Goal: Information Seeking & Learning: Compare options

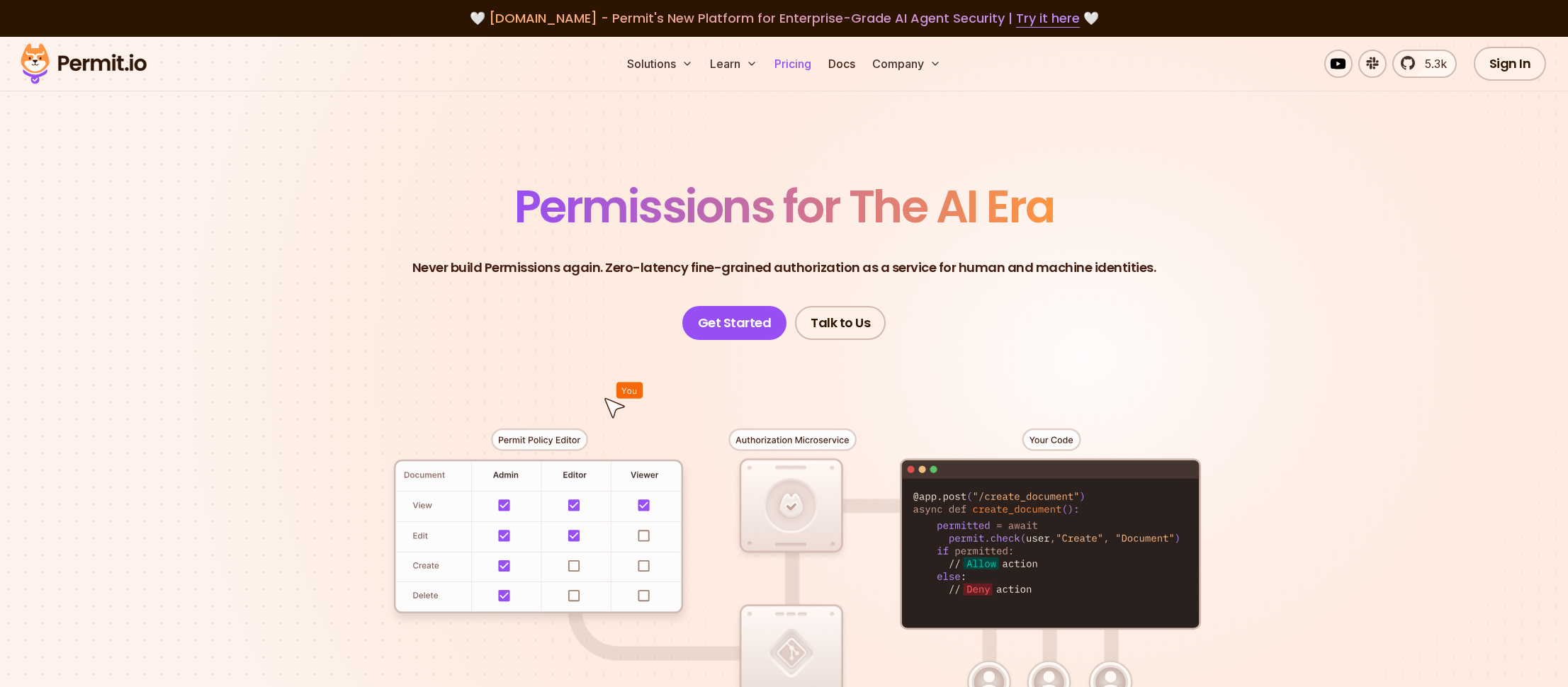
click at [800, 66] on link "Pricing" at bounding box center [793, 64] width 48 height 29
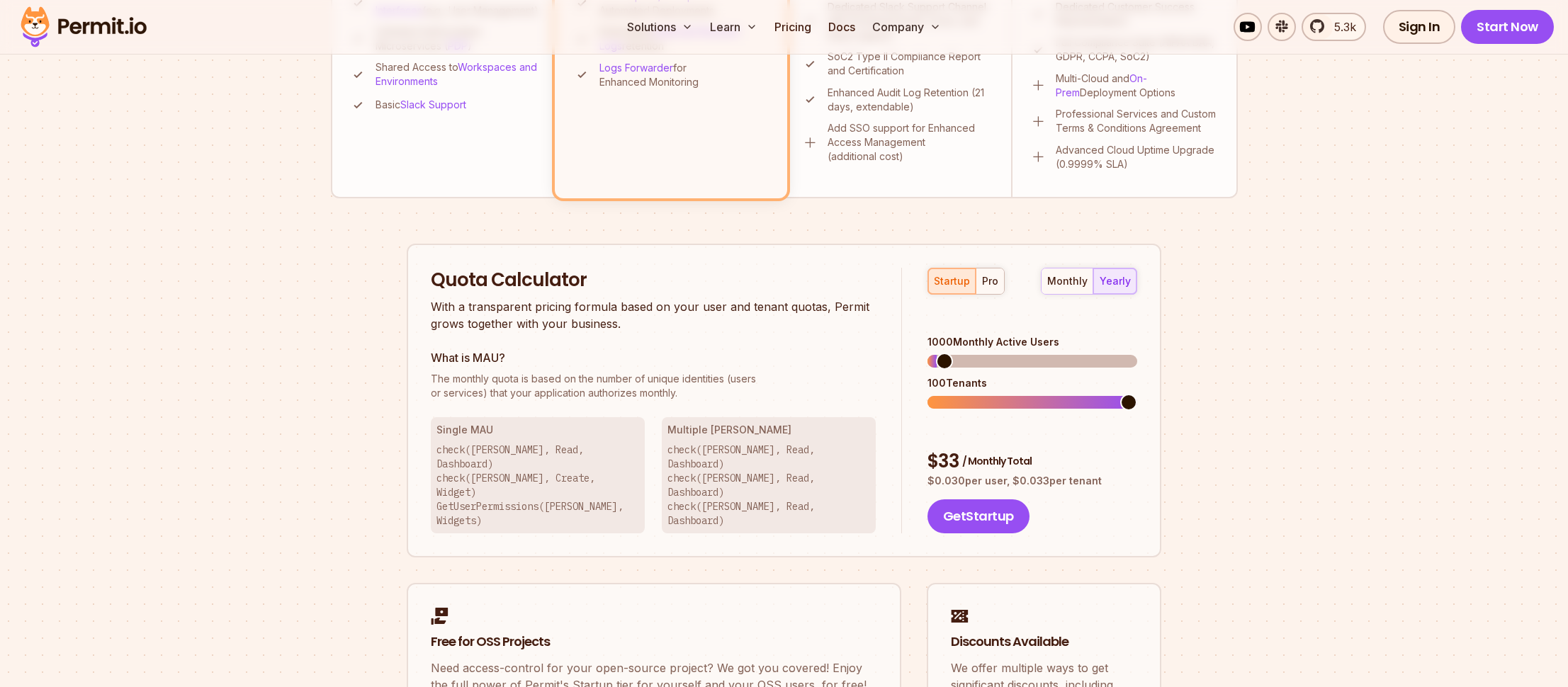
scroll to position [716, 0]
click at [988, 286] on div "pro" at bounding box center [990, 282] width 16 height 14
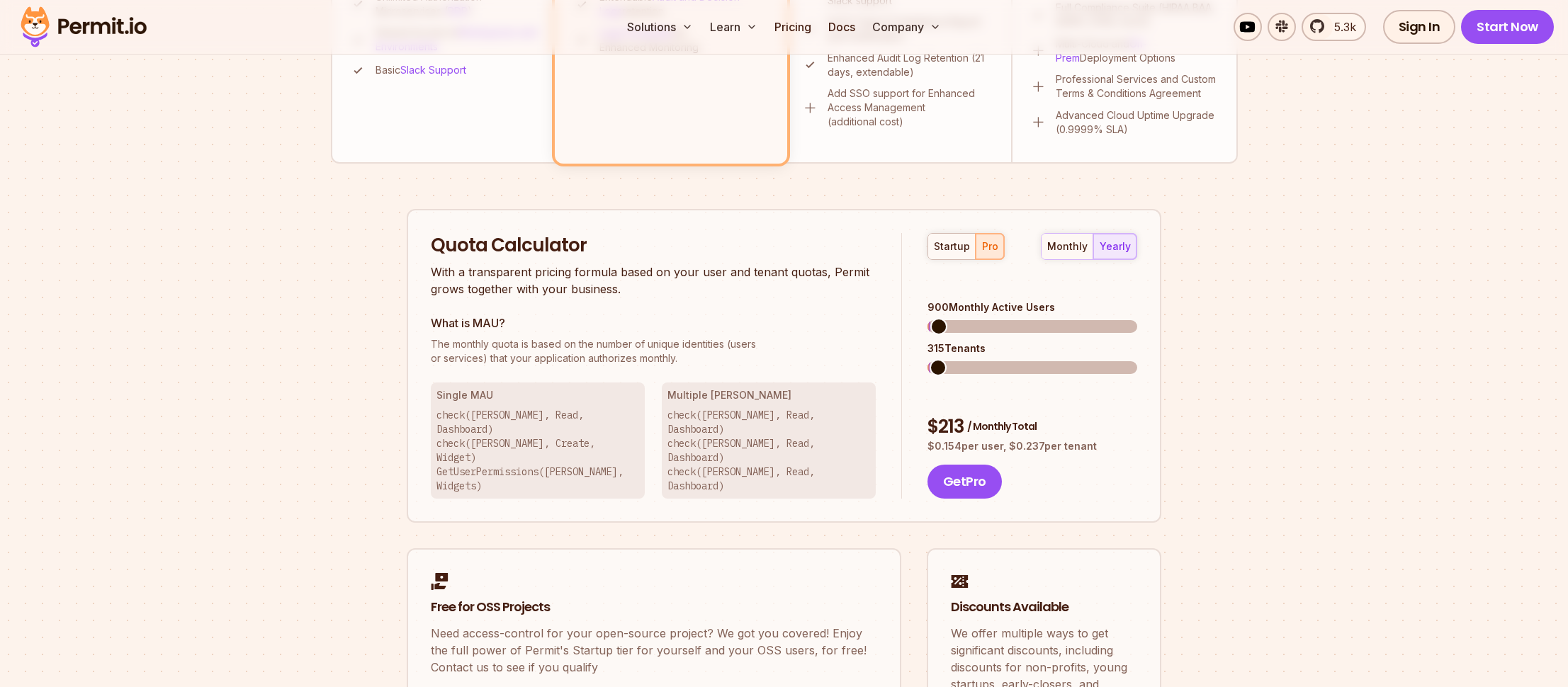
click at [931, 318] on span at bounding box center [939, 327] width 17 height 17
click at [1358, 426] on section "Permit Pricing From Free to Predictable Scaling From a startup with 100 users t…" at bounding box center [784, 52] width 1568 height 1533
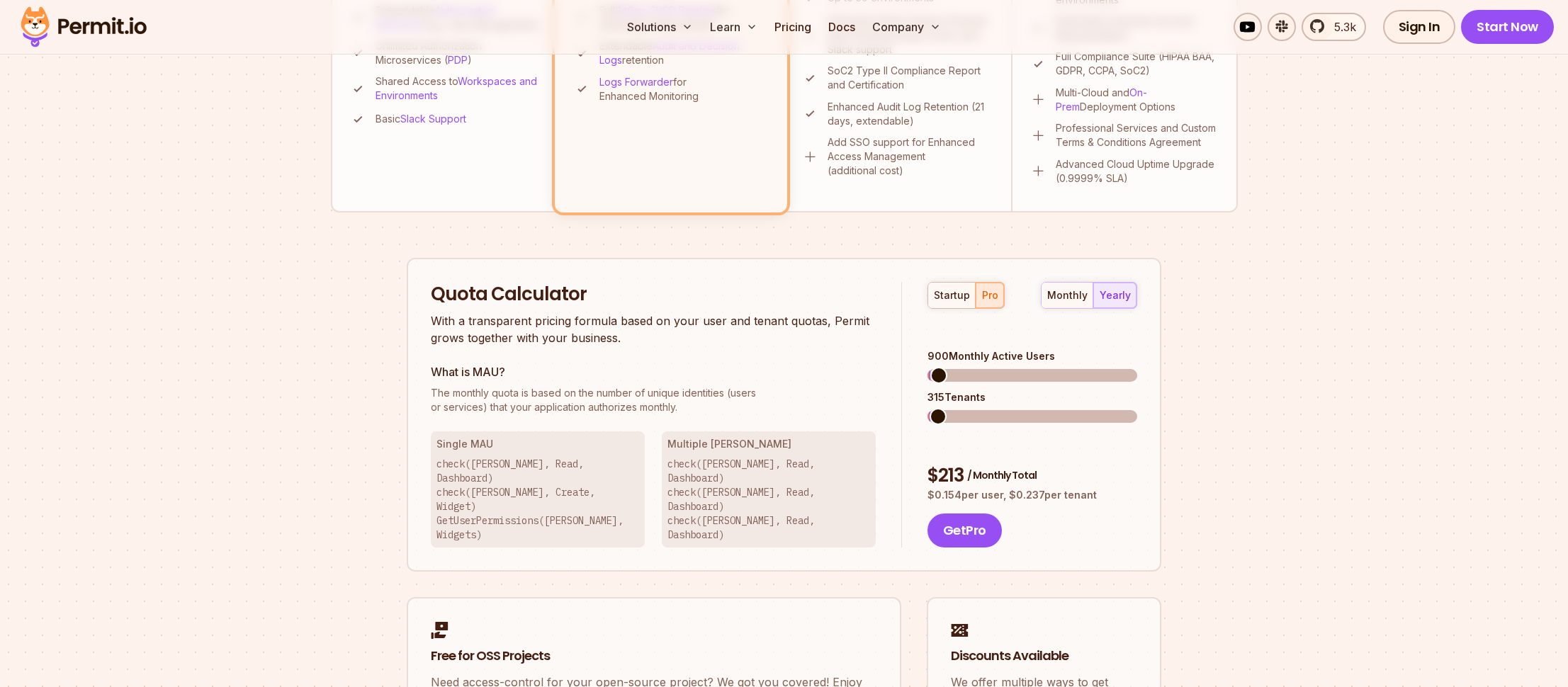
scroll to position [732, 0]
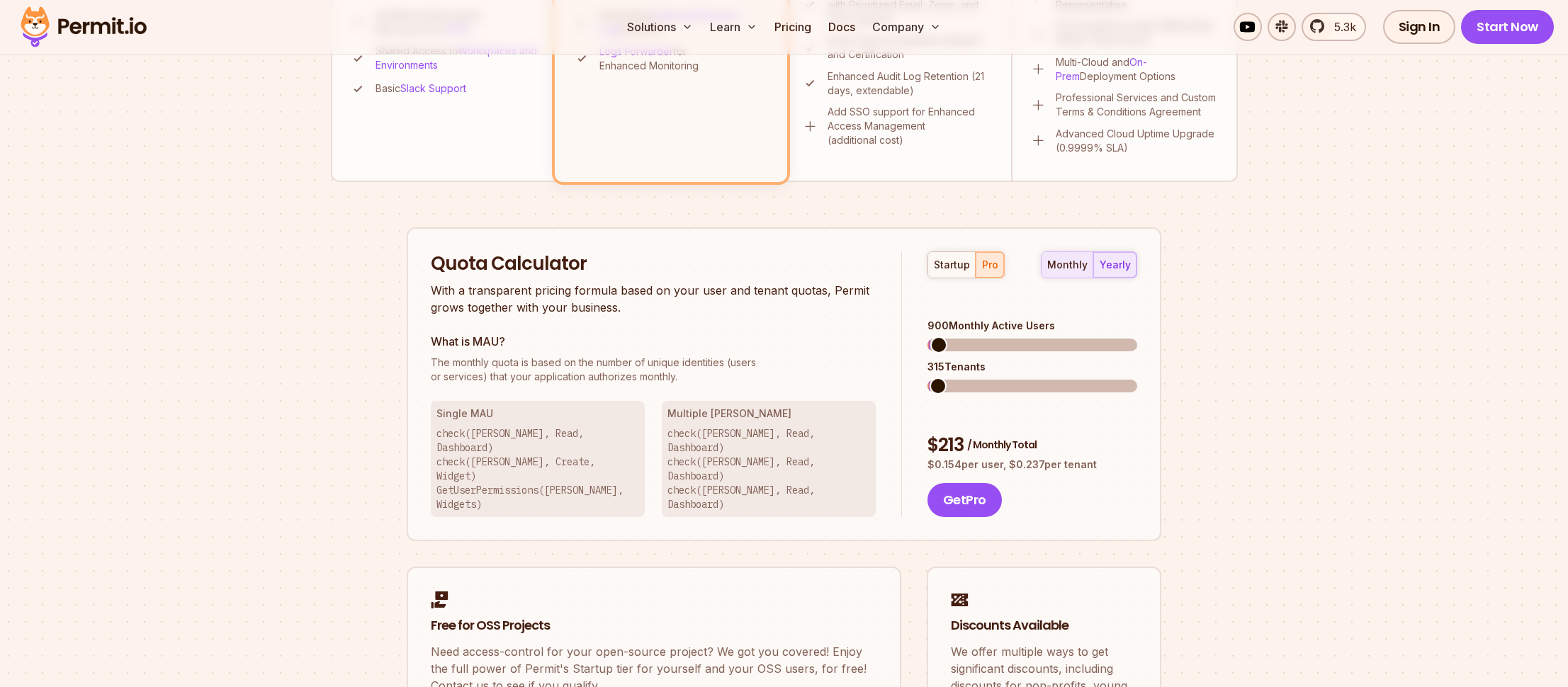
click at [1054, 269] on div "monthly" at bounding box center [1067, 265] width 40 height 14
click at [928, 377] on span at bounding box center [936, 386] width 17 height 17
click at [928, 337] on span at bounding box center [936, 345] width 17 height 17
click at [982, 267] on div "startup pro" at bounding box center [966, 265] width 77 height 27
click at [1112, 264] on div "yearly" at bounding box center [1116, 265] width 31 height 14
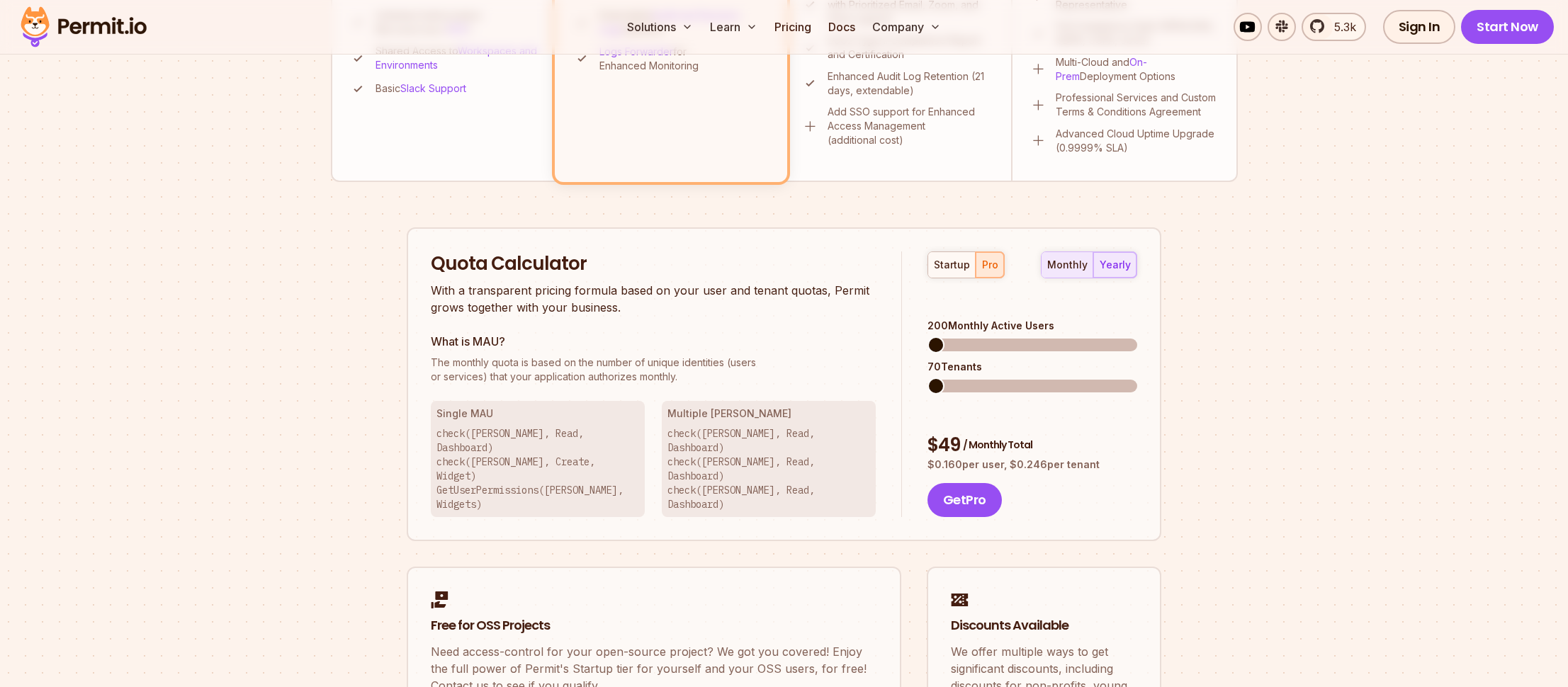
click at [1074, 262] on div "monthly" at bounding box center [1067, 265] width 40 height 14
